Goal: Task Accomplishment & Management: Use online tool/utility

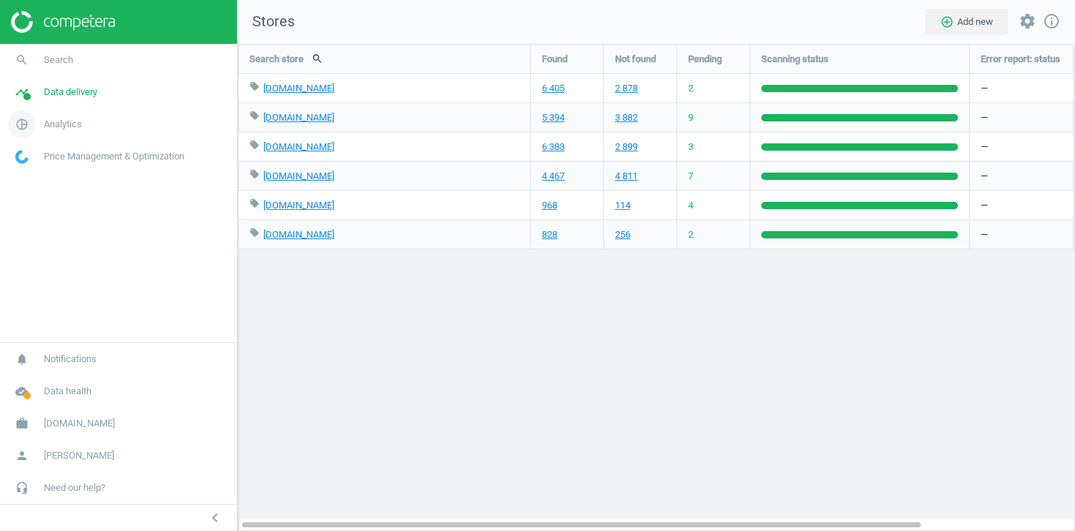
drag, startPoint x: 0, startPoint y: 0, endPoint x: 46, endPoint y: 134, distance: 141.5
click at [46, 134] on link "pie_chart_outlined Analytics" at bounding box center [118, 124] width 237 height 32
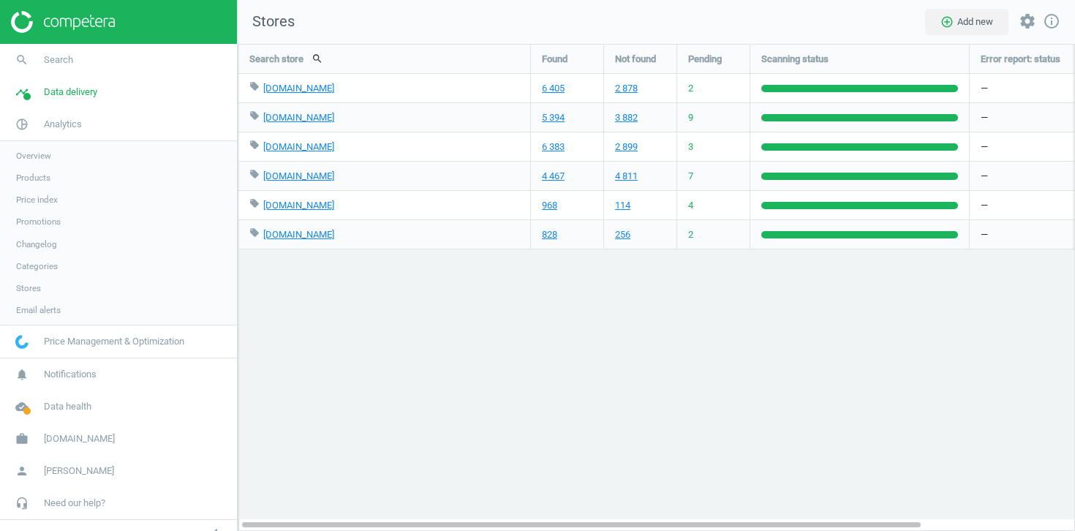
click at [29, 170] on link "Products" at bounding box center [118, 178] width 237 height 22
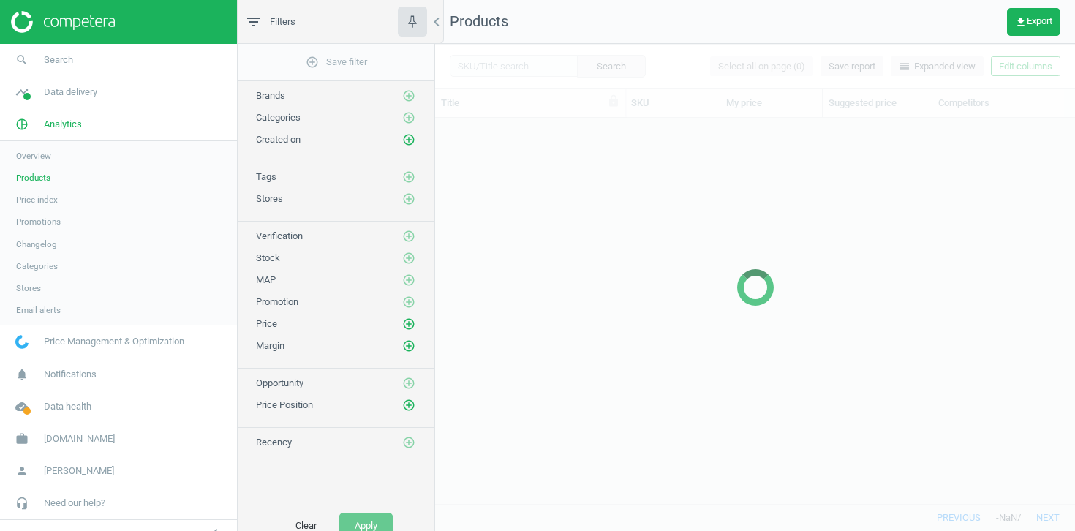
scroll to position [385, 640]
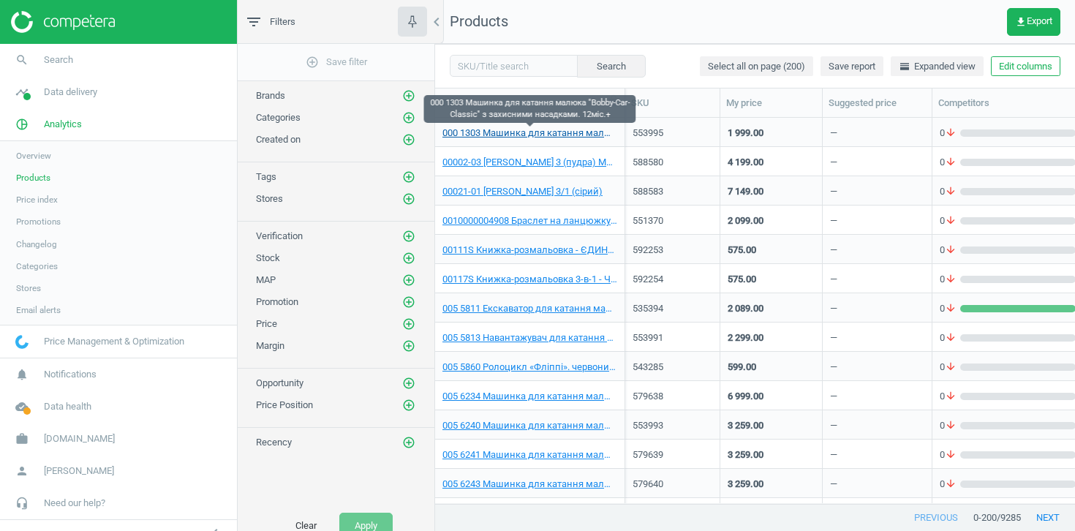
click at [536, 130] on link "000 1303 Машинка для катання малюка "Bobby-Car-Classic" з захисними насадками. …" at bounding box center [529, 132] width 175 height 13
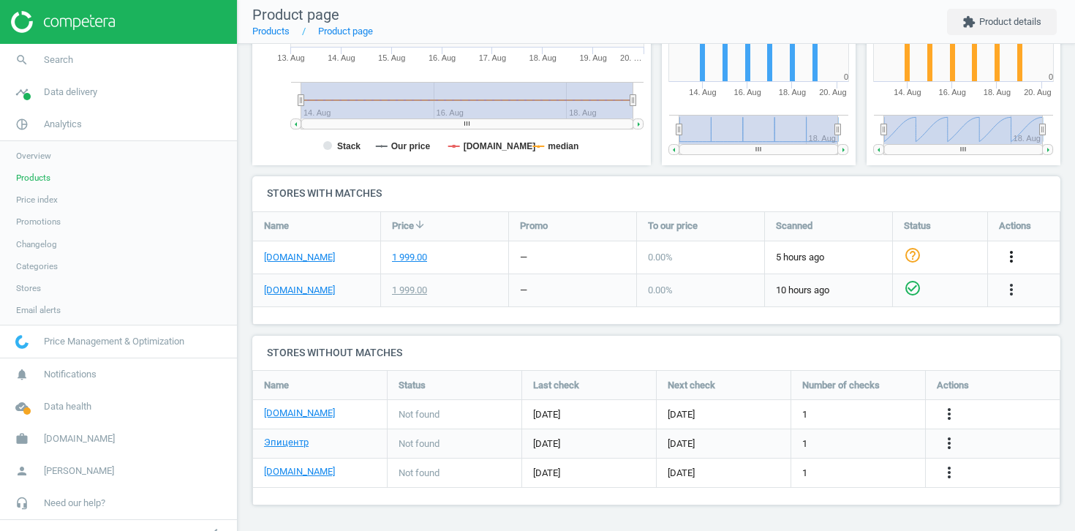
click at [1006, 257] on icon "more_vert" at bounding box center [1011, 257] width 18 height 18
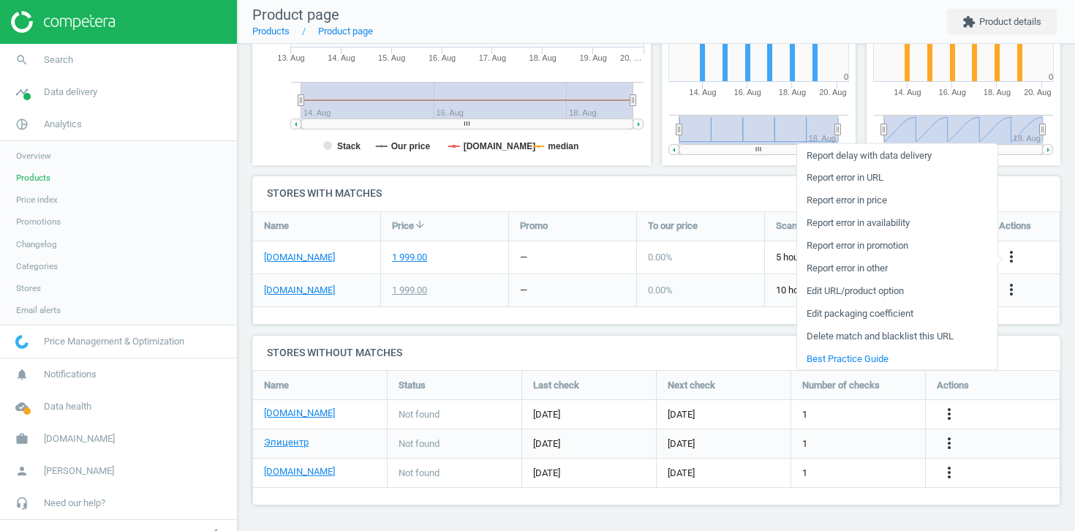
click at [836, 289] on link "Edit URL/product option" at bounding box center [897, 290] width 200 height 23
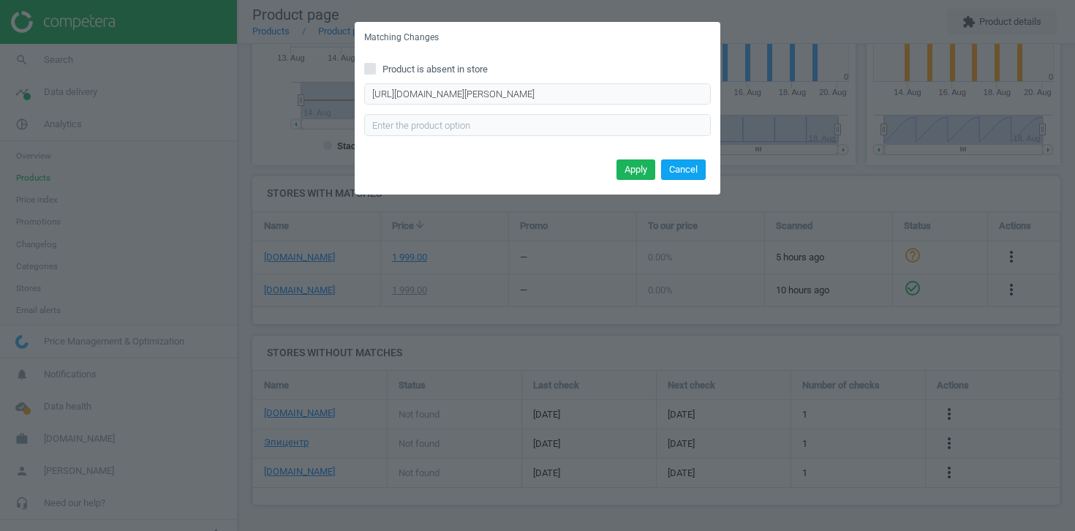
click at [691, 173] on button "Cancel" at bounding box center [683, 169] width 45 height 20
